Goal: Check status: Check status

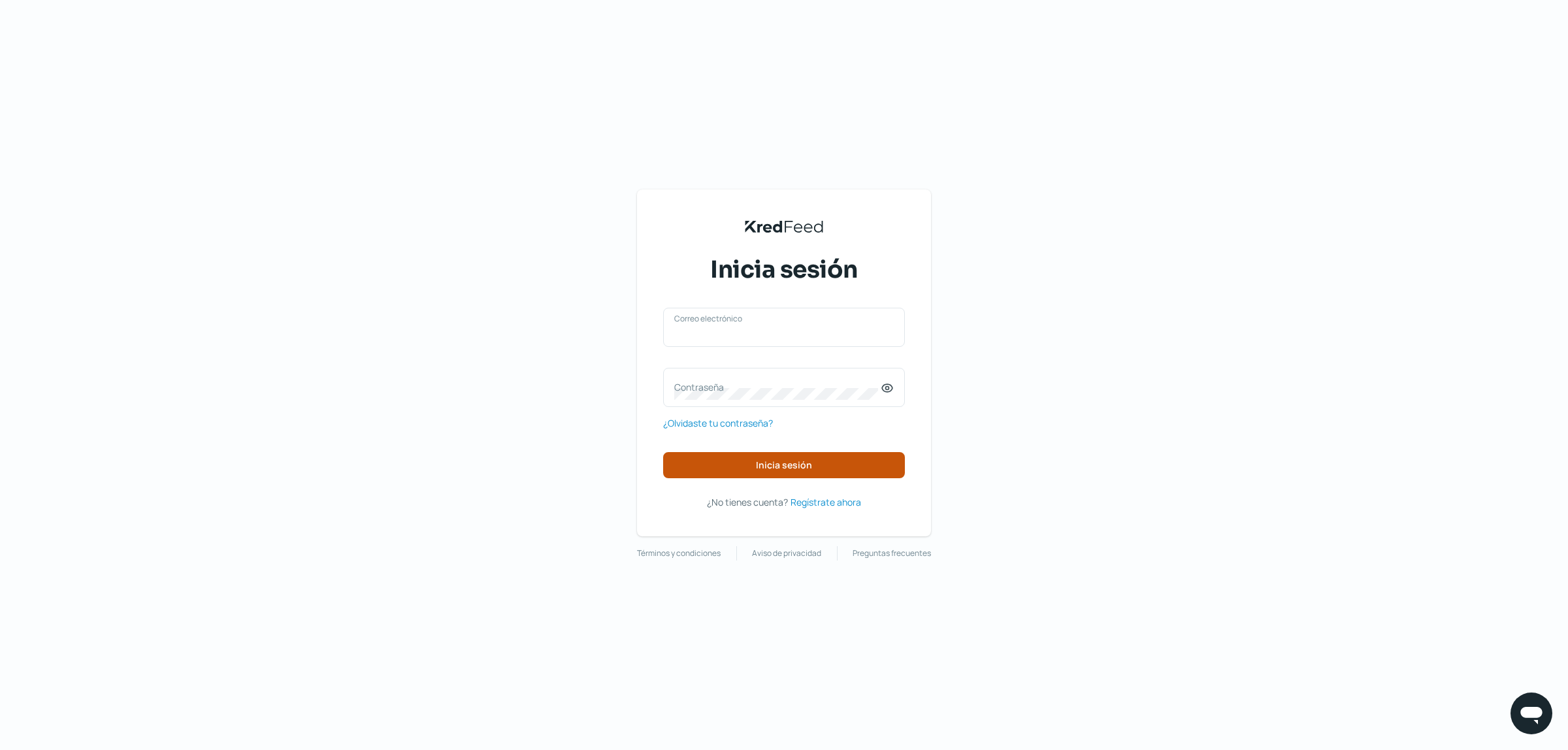
type input "[EMAIL_ADDRESS][DOMAIN_NAME]"
click at [743, 367] on button "Inicia sesión" at bounding box center [784, 465] width 242 height 26
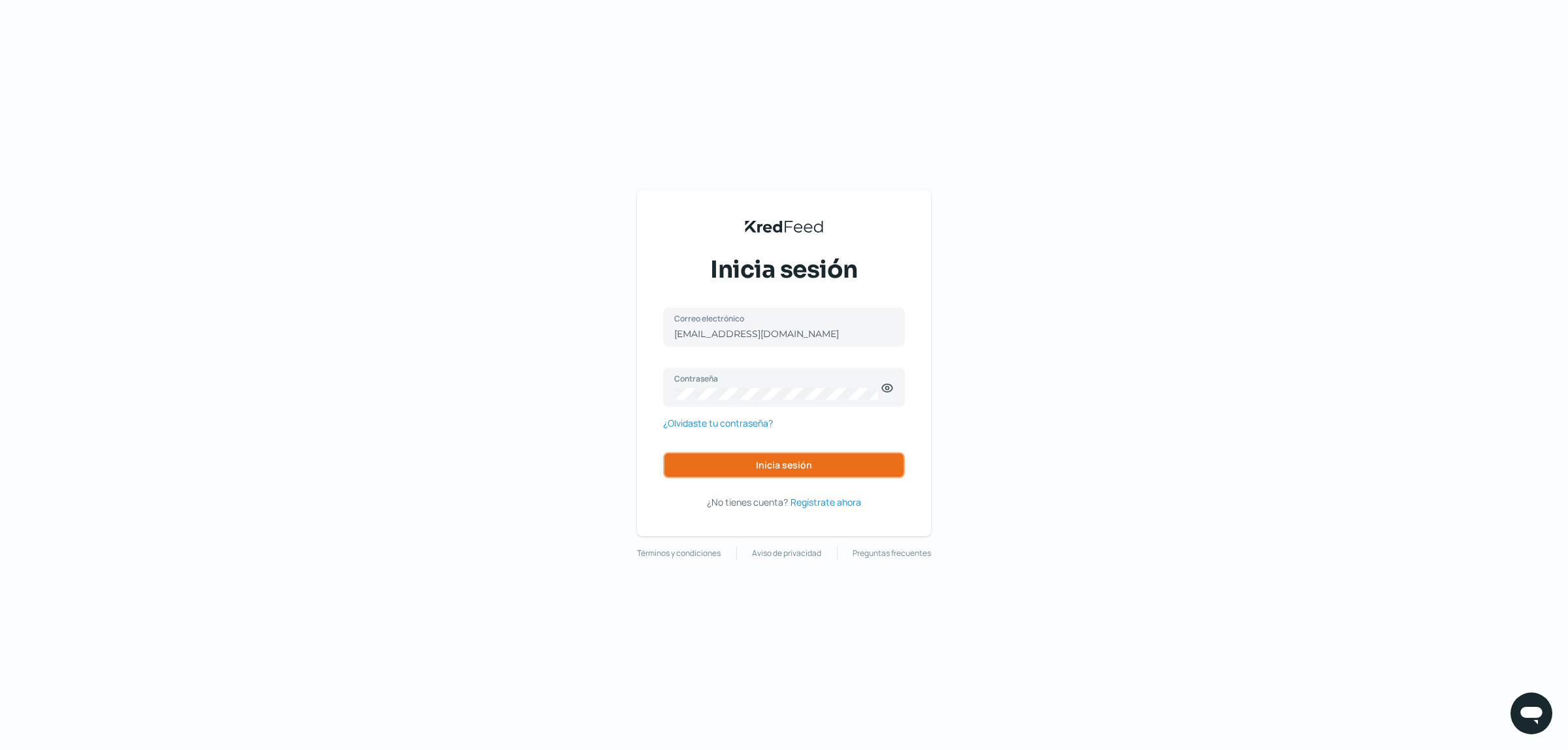
click at [770, 367] on button "Inicia sesión" at bounding box center [784, 465] width 242 height 26
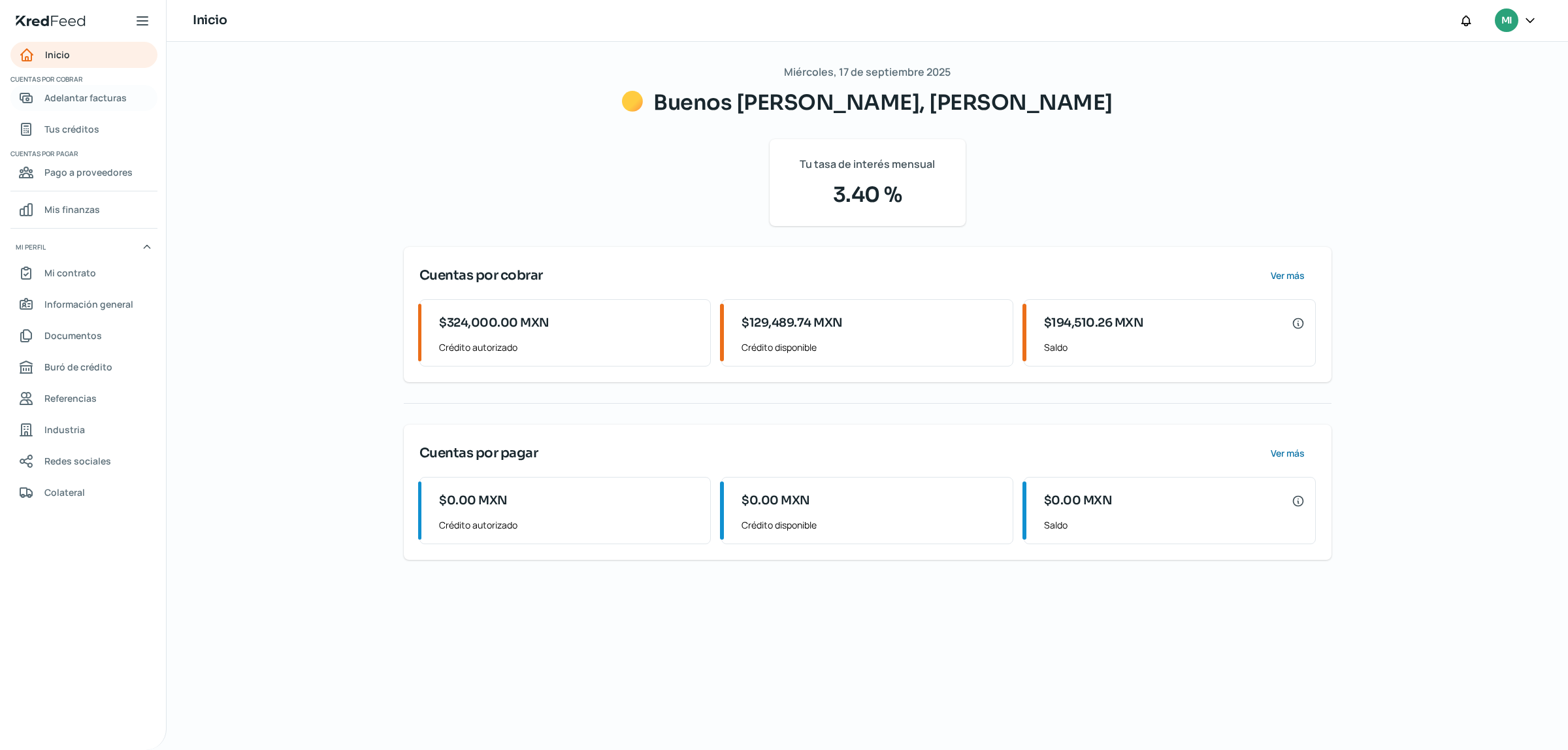
click at [95, 86] on link "Adelantar facturas" at bounding box center [84, 97] width 147 height 26
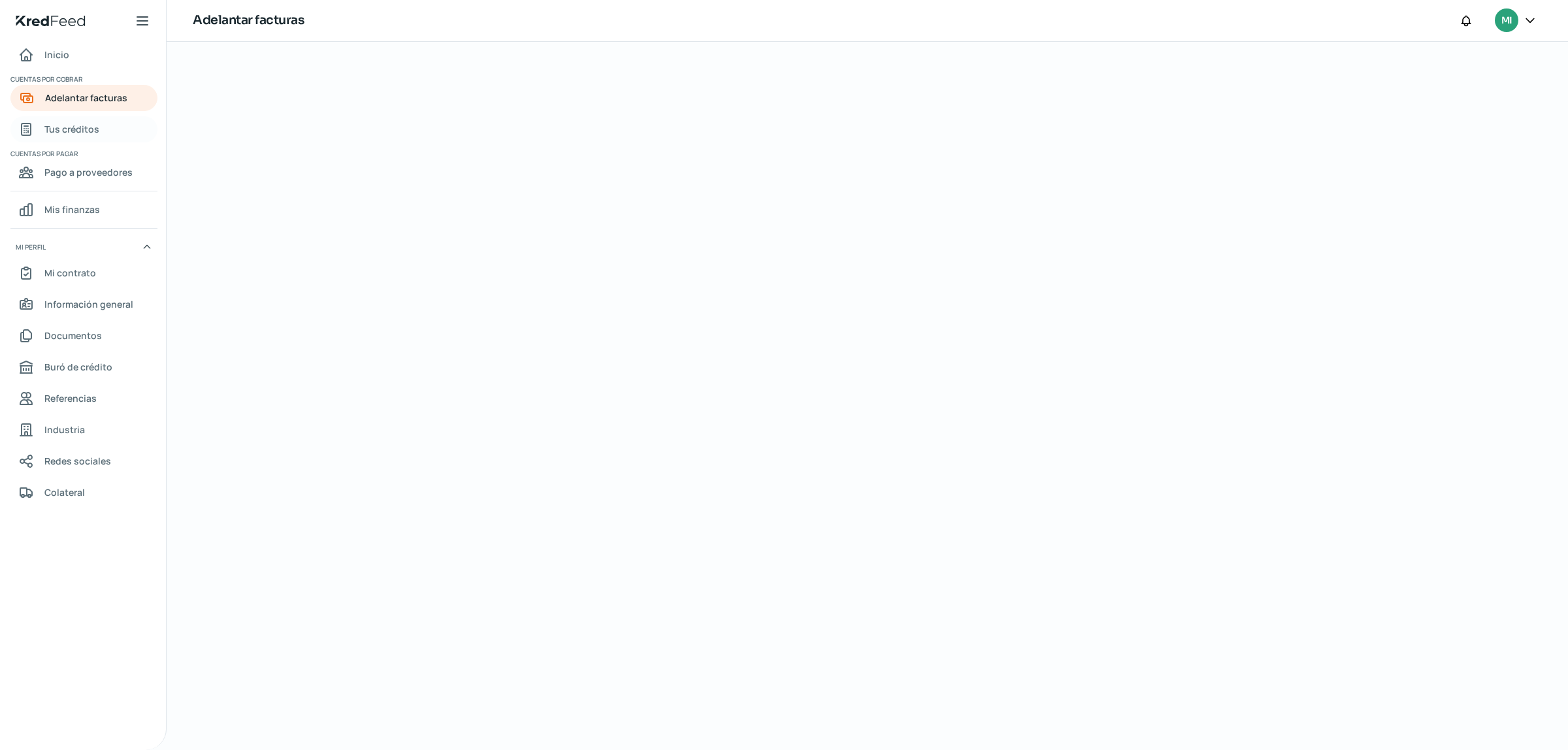
click at [99, 134] on link "Tus créditos" at bounding box center [84, 129] width 147 height 26
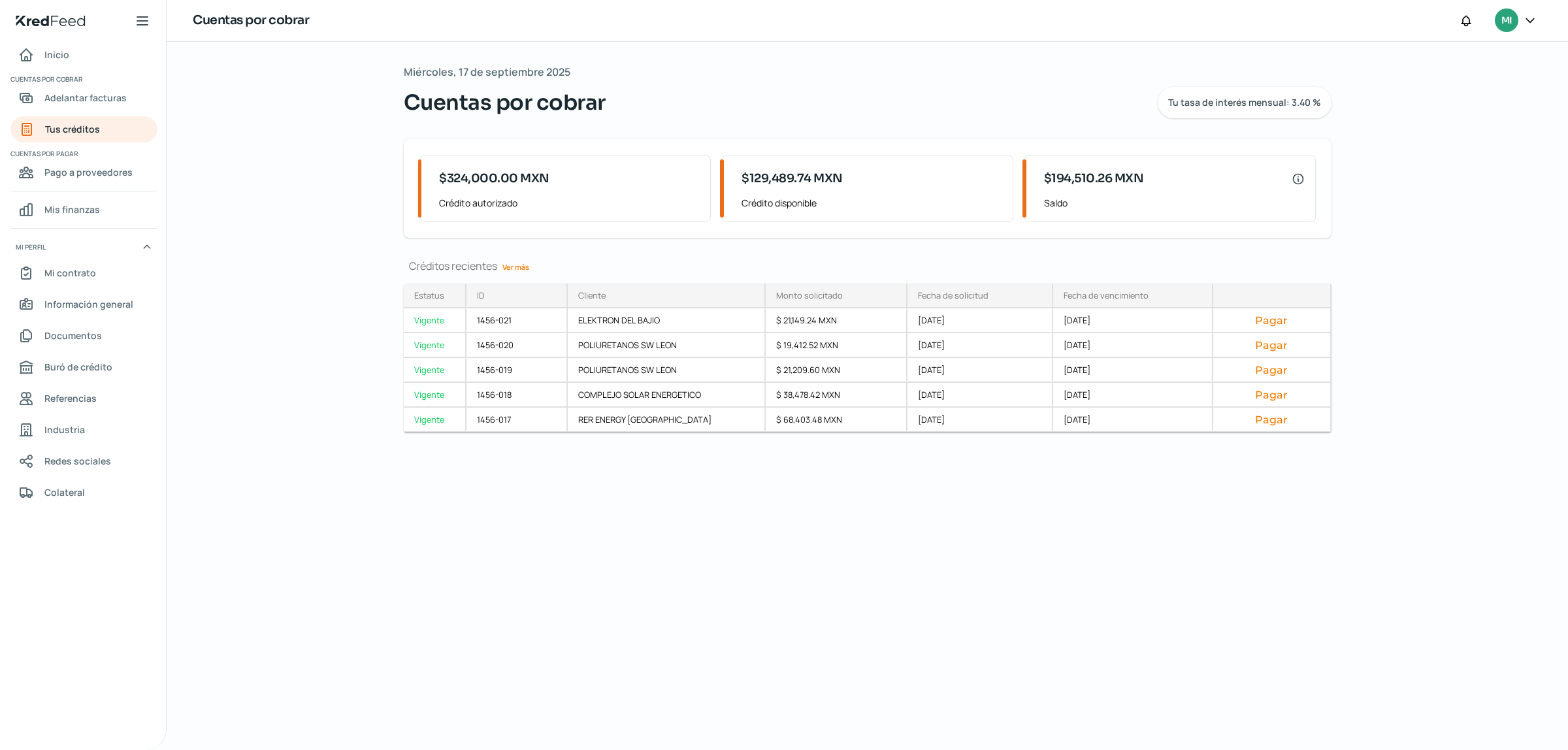
click at [521, 266] on link "Ver más" at bounding box center [516, 267] width 38 height 20
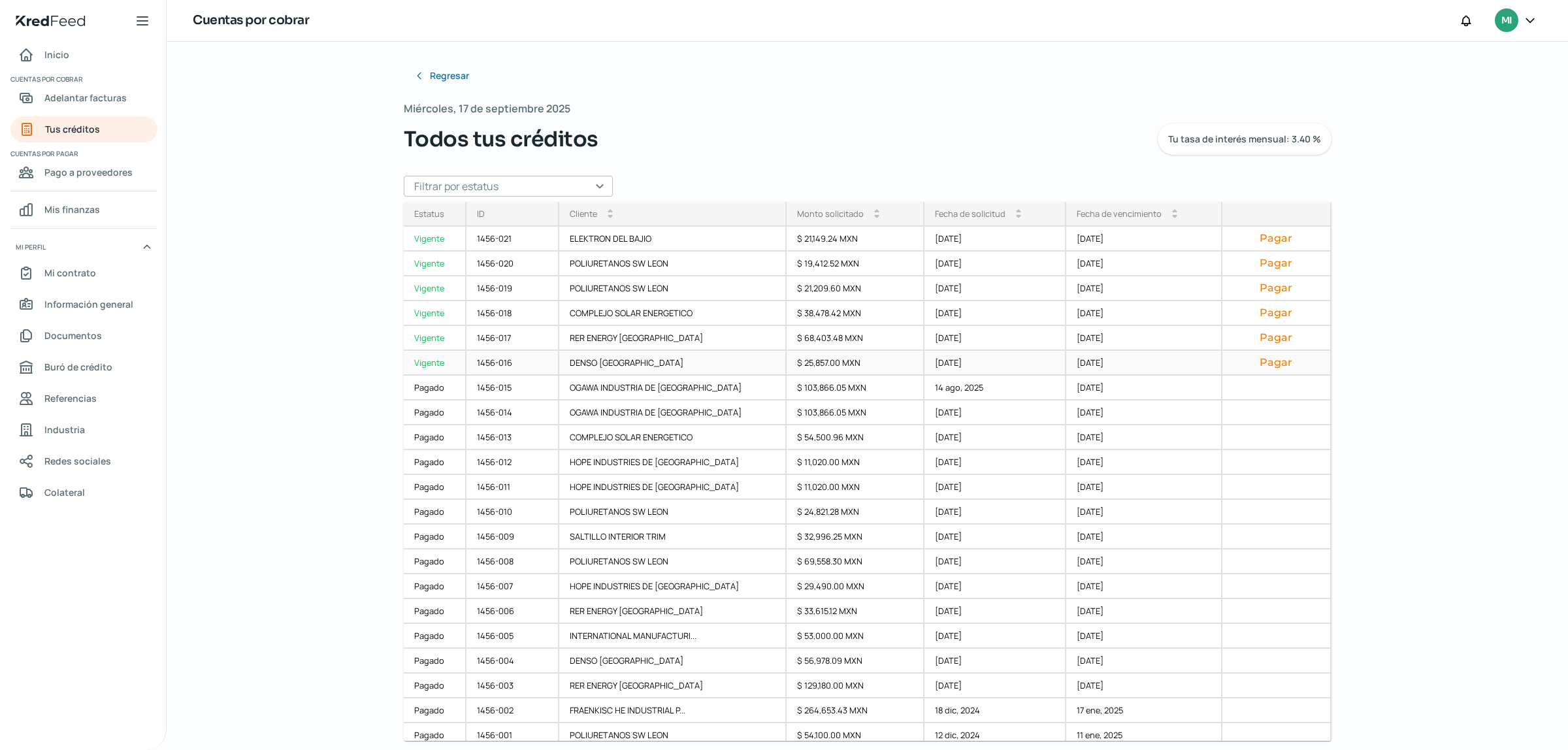
click at [739, 363] on div "DENSO [GEOGRAPHIC_DATA]" at bounding box center [673, 363] width 227 height 25
